Goal: Information Seeking & Learning: Find specific page/section

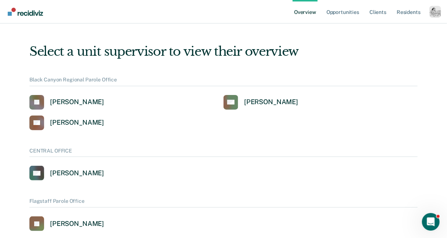
click at [433, 11] on div "Profile dropdown button" at bounding box center [435, 12] width 12 height 12
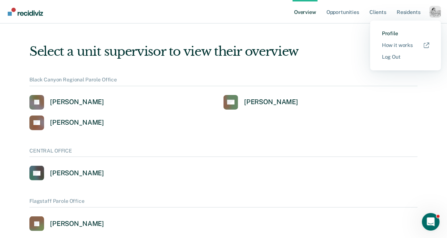
click at [392, 31] on link "Profile" at bounding box center [405, 33] width 47 height 6
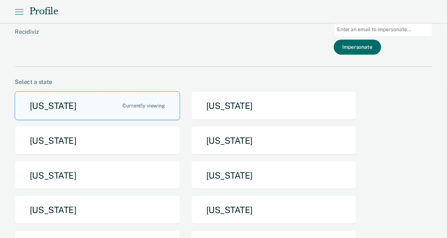
click at [386, 28] on input "Main chart and filter content" at bounding box center [383, 29] width 98 height 14
paste input "kalbi@idoc.idaho.gov"
type input "kalbi@idoc.idaho.gov"
click at [364, 43] on button "Impersonate" at bounding box center [357, 47] width 47 height 15
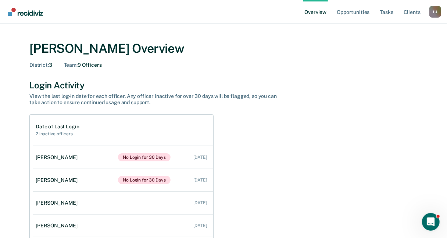
scroll to position [2, 0]
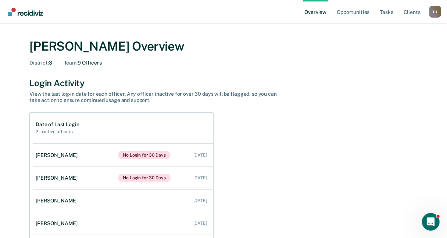
click at [433, 14] on div "I U" at bounding box center [435, 12] width 12 height 12
click at [433, 9] on div "I U" at bounding box center [435, 12] width 12 height 12
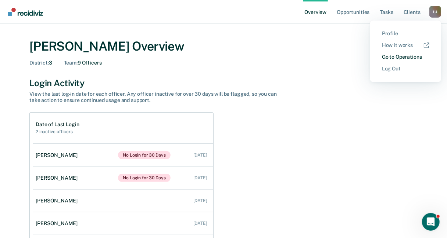
click at [399, 57] on link "Go to Operations" at bounding box center [405, 57] width 47 height 6
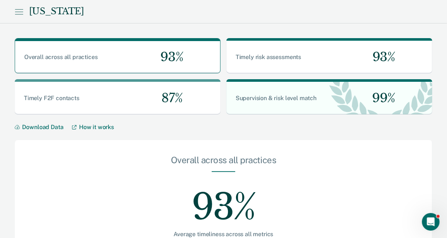
click at [417, 19] on div "[US_STATE]" at bounding box center [223, 12] width 447 height 24
click at [19, 9] on icon at bounding box center [19, 9] width 8 height 0
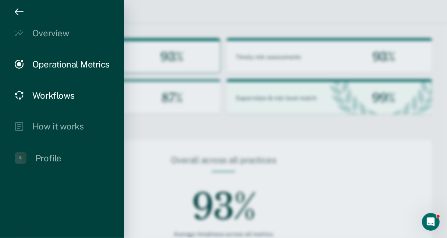
click at [51, 99] on div "Workflows" at bounding box center [53, 95] width 42 height 11
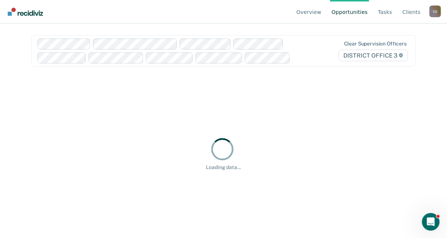
click at [437, 14] on div "I U" at bounding box center [435, 12] width 12 height 12
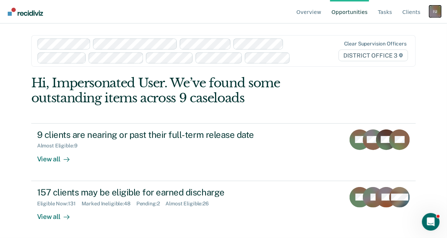
click at [437, 13] on div "I U" at bounding box center [435, 12] width 12 height 12
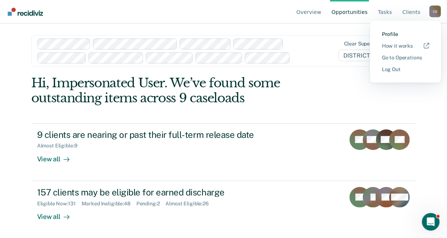
click at [391, 31] on link "Profile" at bounding box center [405, 34] width 47 height 6
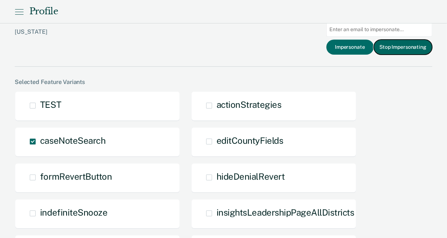
click at [393, 50] on button "Stop Impersonating" at bounding box center [403, 47] width 58 height 15
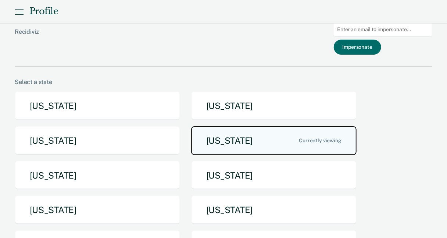
click at [250, 139] on button "[US_STATE]" at bounding box center [273, 140] width 165 height 29
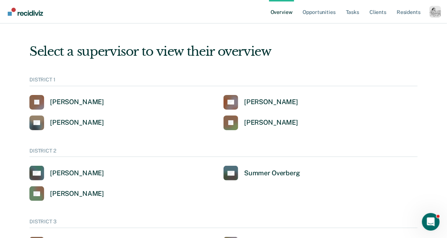
click at [432, 14] on div "Profile dropdown button" at bounding box center [435, 12] width 12 height 12
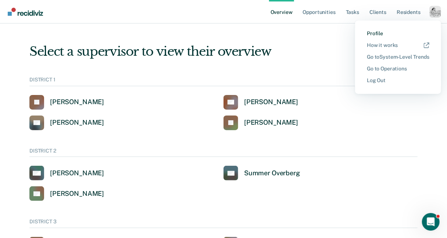
click at [375, 33] on link "Profile" at bounding box center [398, 33] width 62 height 6
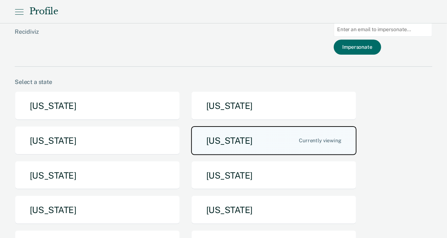
click at [297, 135] on button "[US_STATE]" at bounding box center [273, 140] width 165 height 29
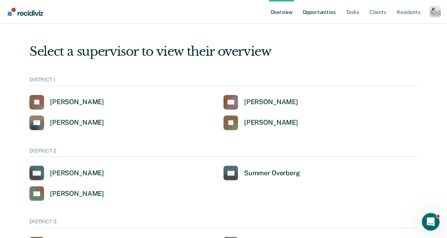
click at [326, 15] on link "Opportunities" at bounding box center [319, 12] width 36 height 24
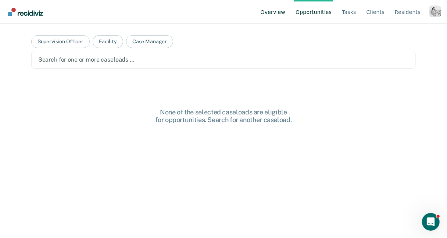
click at [280, 14] on link "Overview" at bounding box center [273, 12] width 28 height 24
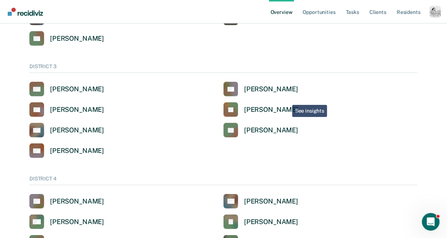
scroll to position [179, 0]
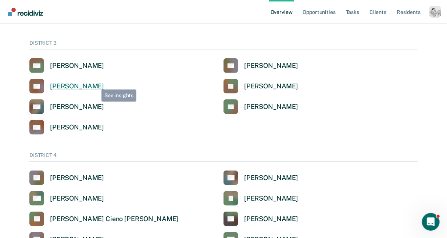
click at [91, 85] on div "[PERSON_NAME]" at bounding box center [77, 86] width 54 height 8
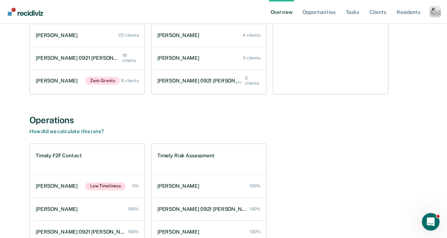
scroll to position [796, 0]
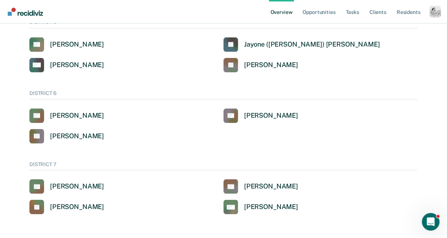
scroll to position [179, 0]
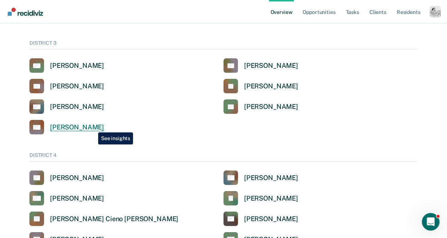
click at [93, 127] on div "[PERSON_NAME]" at bounding box center [77, 127] width 54 height 8
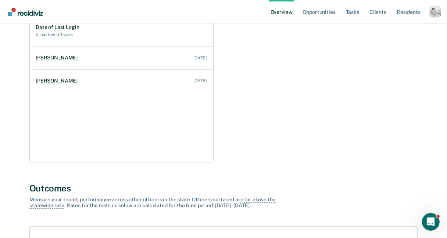
scroll to position [571, 0]
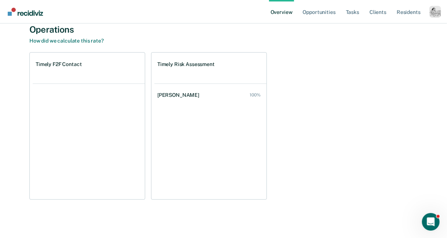
click at [432, 11] on div "Profile dropdown button" at bounding box center [435, 12] width 12 height 12
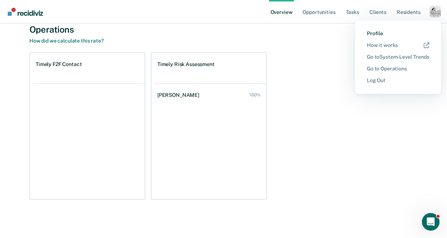
click at [384, 33] on link "Profile" at bounding box center [398, 33] width 62 height 6
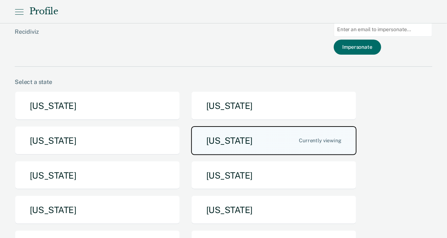
click at [228, 134] on button "[US_STATE]" at bounding box center [273, 140] width 165 height 29
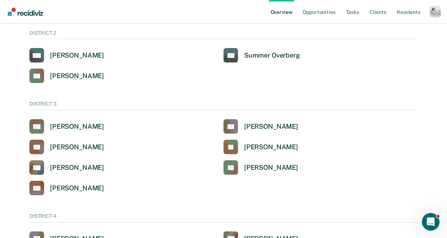
scroll to position [152, 0]
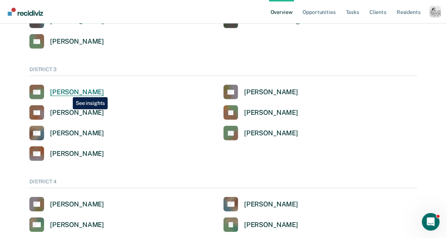
click at [67, 92] on div "[PERSON_NAME]" at bounding box center [77, 92] width 54 height 8
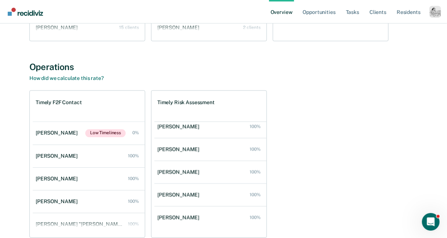
scroll to position [796, 0]
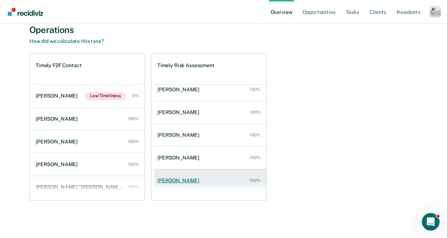
click at [190, 179] on div "[PERSON_NAME]" at bounding box center [179, 181] width 45 height 6
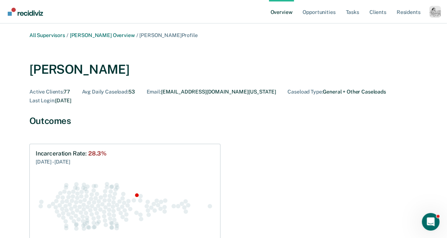
drag, startPoint x: 126, startPoint y: 68, endPoint x: 31, endPoint y: 71, distance: 95.2
click at [31, 71] on div "[PERSON_NAME]" at bounding box center [223, 68] width 388 height 30
copy div "[PERSON_NAME]"
click at [100, 36] on link "[PERSON_NAME] Overview" at bounding box center [102, 35] width 65 height 6
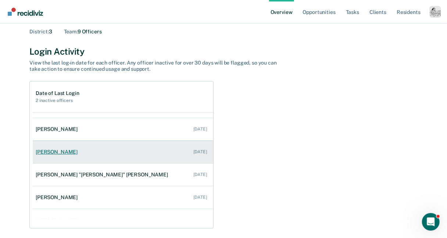
scroll to position [98, 0]
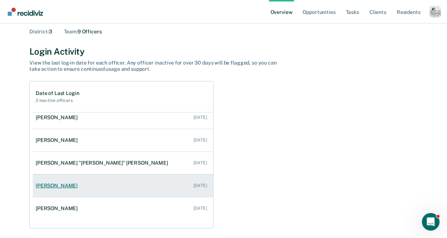
click at [64, 183] on div "[PERSON_NAME]" at bounding box center [58, 186] width 45 height 6
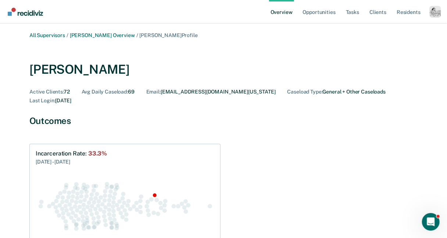
drag, startPoint x: 123, startPoint y: 74, endPoint x: 30, endPoint y: 72, distance: 92.3
click at [30, 72] on div "[PERSON_NAME]" at bounding box center [223, 68] width 388 height 30
copy div "[PERSON_NAME]"
